Goal: Task Accomplishment & Management: Manage account settings

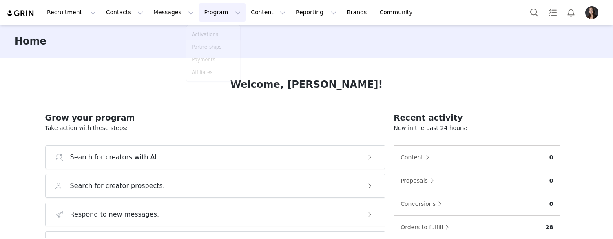
click at [210, 32] on p "Activations" at bounding box center [205, 34] width 27 height 7
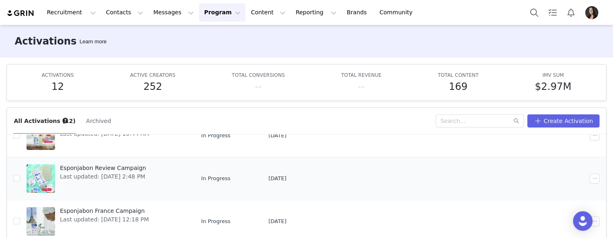
scroll to position [185, 0]
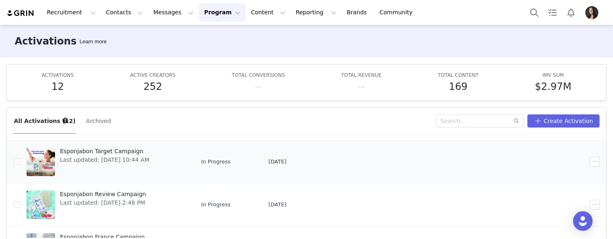
click at [127, 148] on span "Esponjabon Target Campaign" at bounding box center [104, 151] width 89 height 9
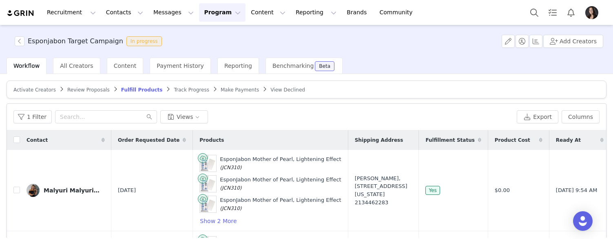
click at [51, 89] on span "Activate Creators" at bounding box center [34, 90] width 42 height 6
click at [50, 88] on span "Activate Creators" at bounding box center [34, 90] width 42 height 6
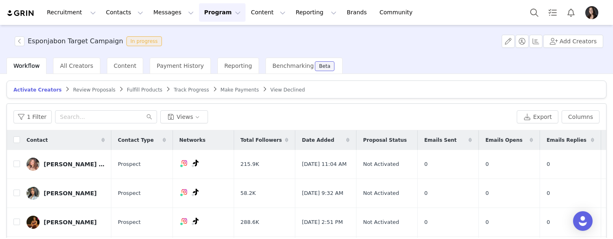
click at [199, 88] on span "Track Progress" at bounding box center [191, 90] width 35 height 6
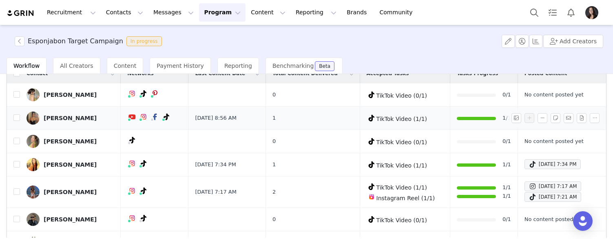
scroll to position [57, 0]
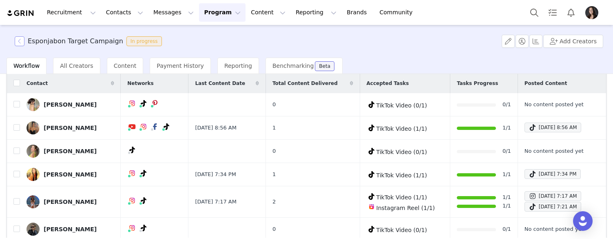
click at [20, 40] on button "button" at bounding box center [20, 41] width 10 height 10
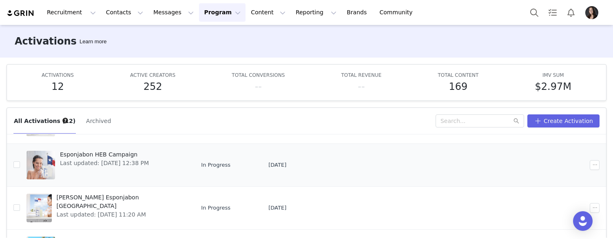
scroll to position [54, 0]
click at [101, 153] on span "Esponjabon HEB Campaign" at bounding box center [104, 154] width 89 height 9
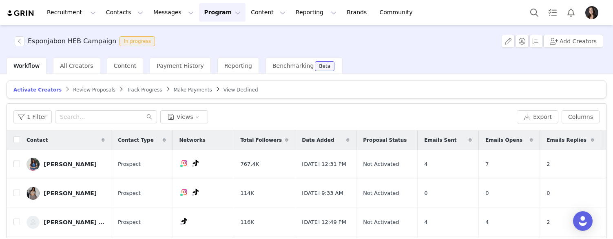
click at [133, 91] on span "Track Progress" at bounding box center [144, 90] width 35 height 6
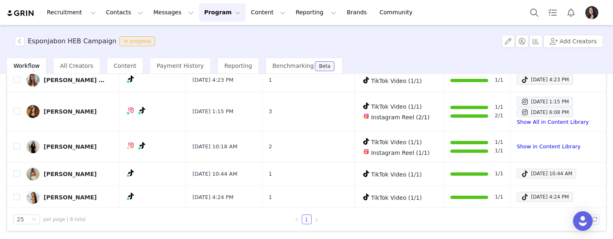
scroll to position [117, 0]
click at [20, 40] on button "button" at bounding box center [20, 41] width 10 height 10
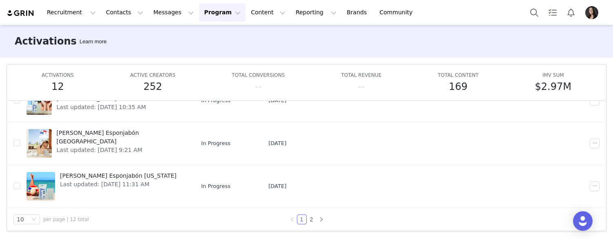
scroll to position [43, 0]
click at [309, 220] on link "2" at bounding box center [311, 219] width 9 height 9
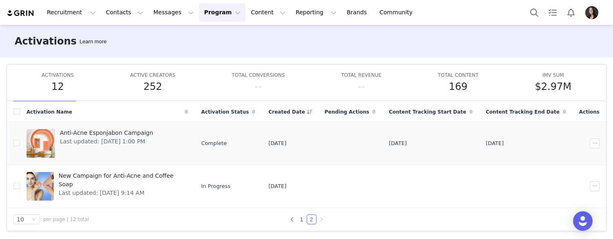
click at [130, 129] on span "Anti-Acne Esponjabon Campaign" at bounding box center [106, 133] width 93 height 9
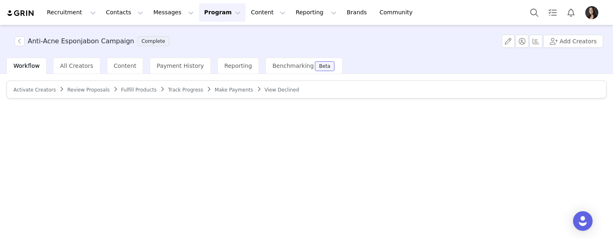
click at [41, 88] on span "Activate Creators" at bounding box center [34, 90] width 42 height 6
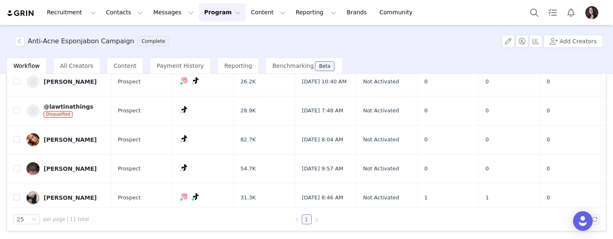
scroll to position [117, 0]
click at [19, 39] on button "button" at bounding box center [20, 41] width 10 height 10
